Goal: Transaction & Acquisition: Purchase product/service

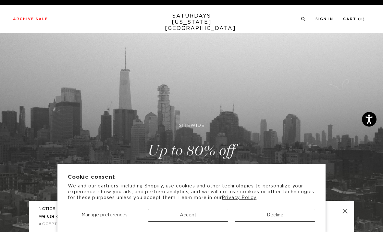
click at [272, 218] on button "Decline" at bounding box center [275, 214] width 81 height 13
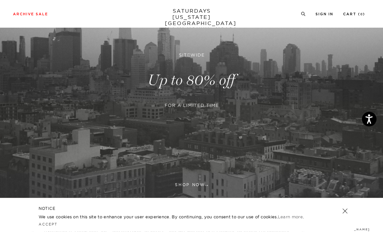
scroll to position [49, 0]
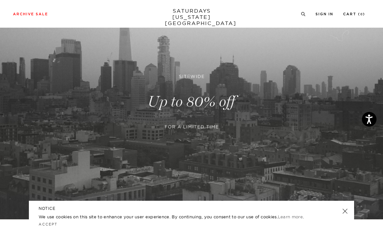
click at [186, 116] on link at bounding box center [191, 101] width 383 height 235
click at [194, 78] on link at bounding box center [191, 101] width 383 height 235
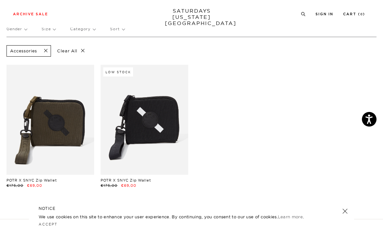
scroll to position [18, 0]
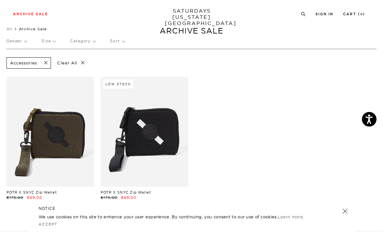
click at [85, 65] on p "Clear All" at bounding box center [70, 62] width 33 height 11
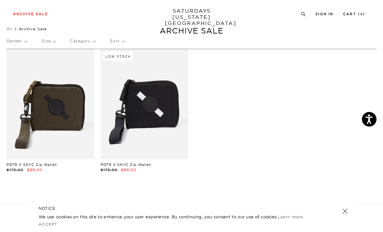
click at [93, 41] on p "Category" at bounding box center [82, 40] width 25 height 15
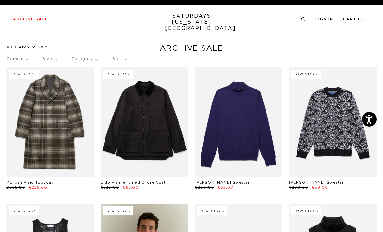
click at [94, 60] on p "Category" at bounding box center [84, 58] width 26 height 15
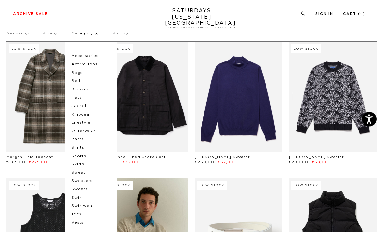
scroll to position [25, 0]
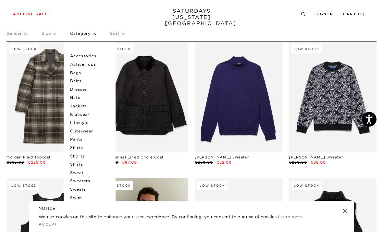
click at [129, 30] on div "Gender Size Category Accessories Active Tops Bags Belts Dresses Hats Jackets Kn…" at bounding box center [191, 34] width 370 height 17
